Goal: Task Accomplishment & Management: Manage account settings

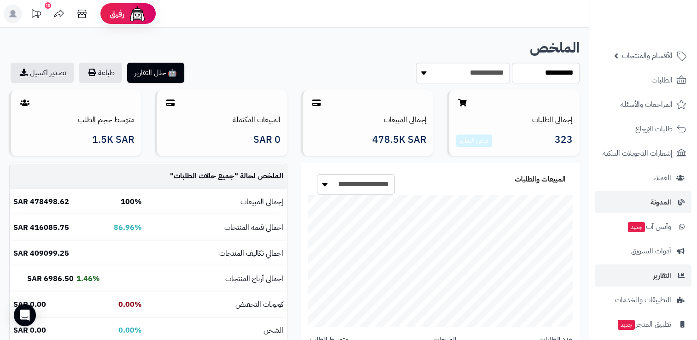
scroll to position [11, 0]
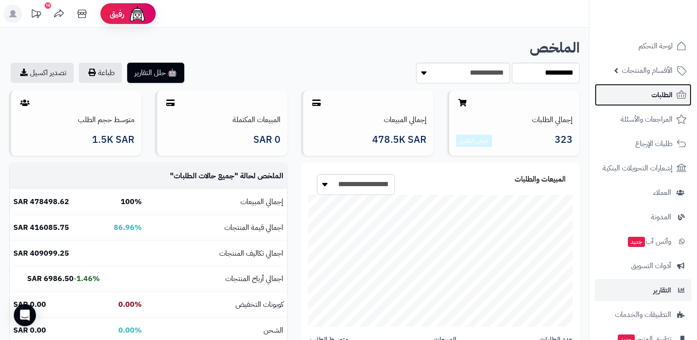
click at [639, 95] on link "الطلبات" at bounding box center [643, 95] width 97 height 22
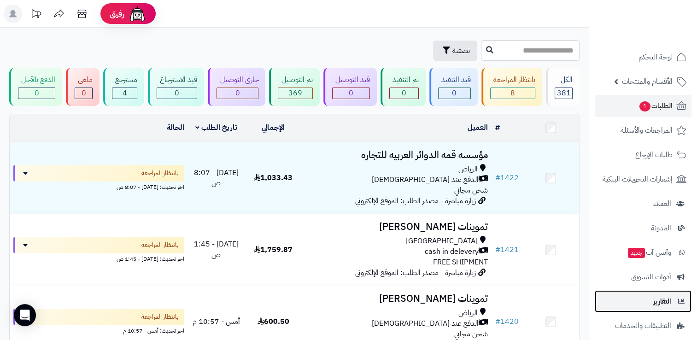
click at [659, 307] on span "التقارير" at bounding box center [662, 301] width 18 height 13
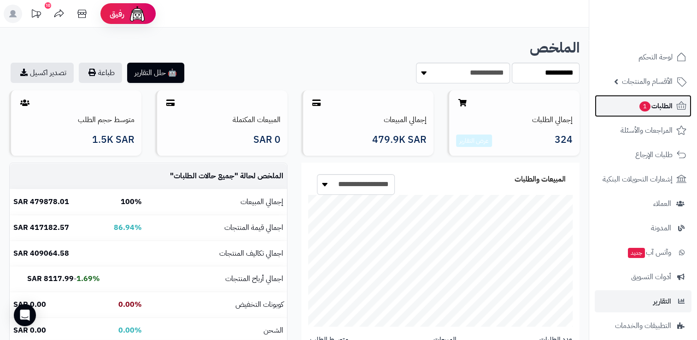
click at [649, 102] on span "الطلبات 1" at bounding box center [655, 105] width 34 height 13
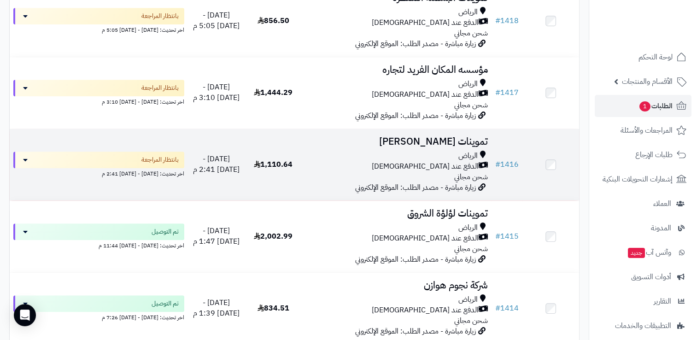
scroll to position [368, 0]
